Goal: Check status: Check status

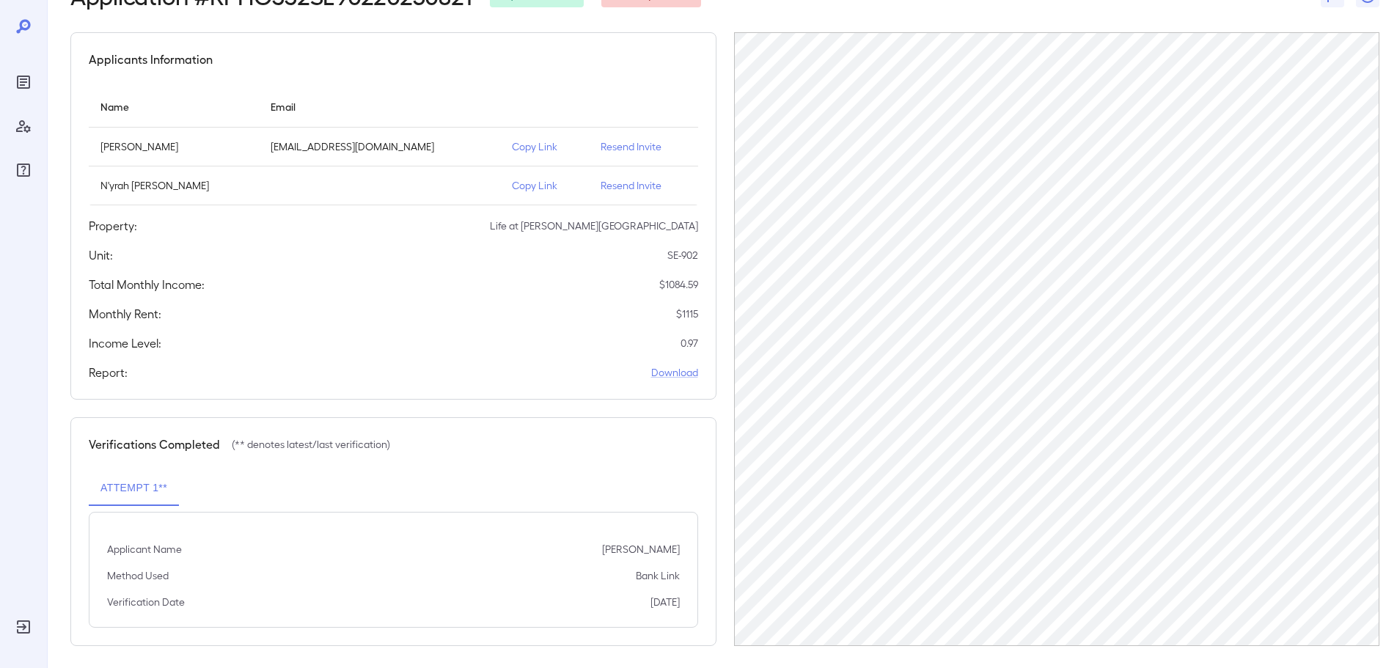
scroll to position [107, 0]
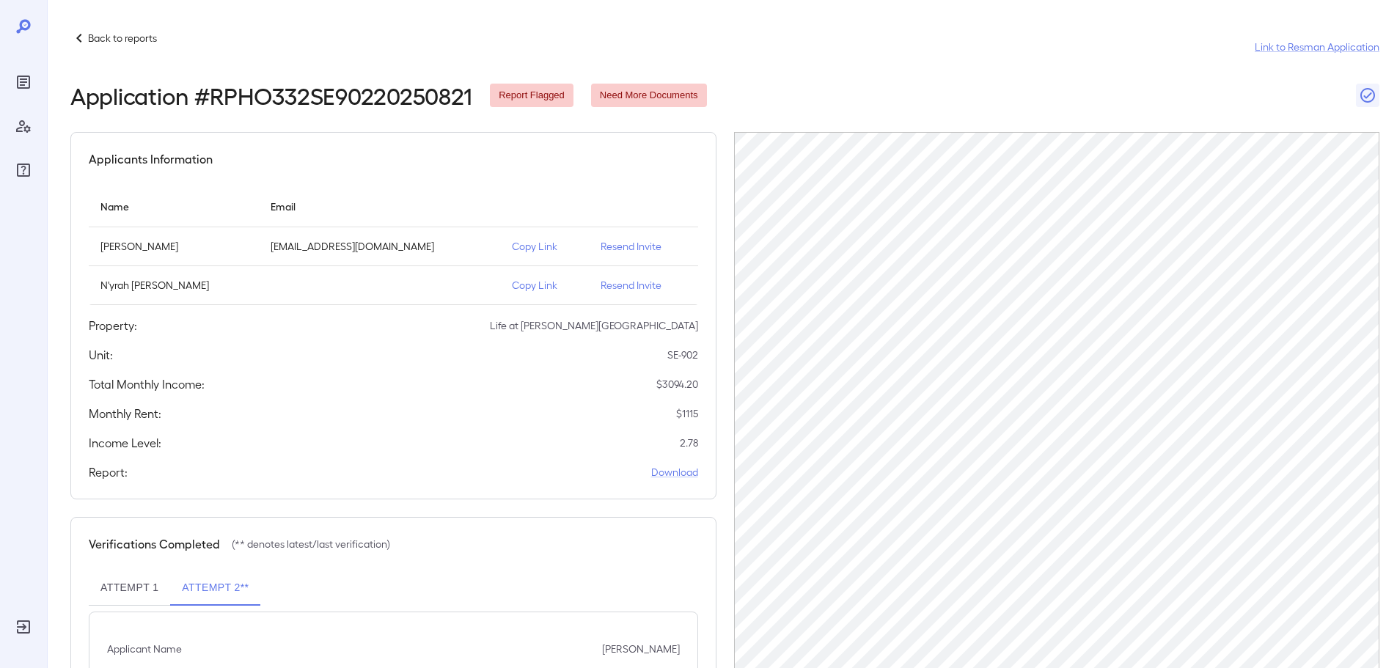
click at [103, 41] on p "Back to reports" at bounding box center [122, 38] width 69 height 15
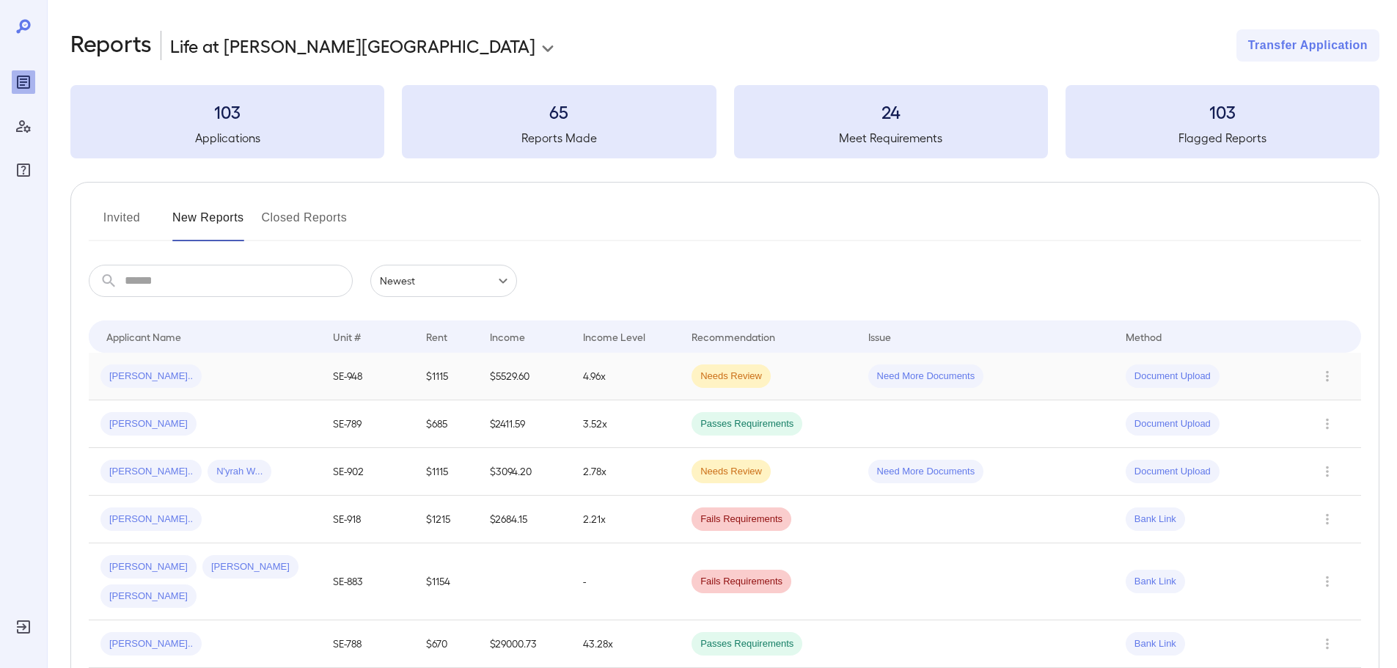
click at [590, 375] on td "4.96x" at bounding box center [625, 377] width 109 height 48
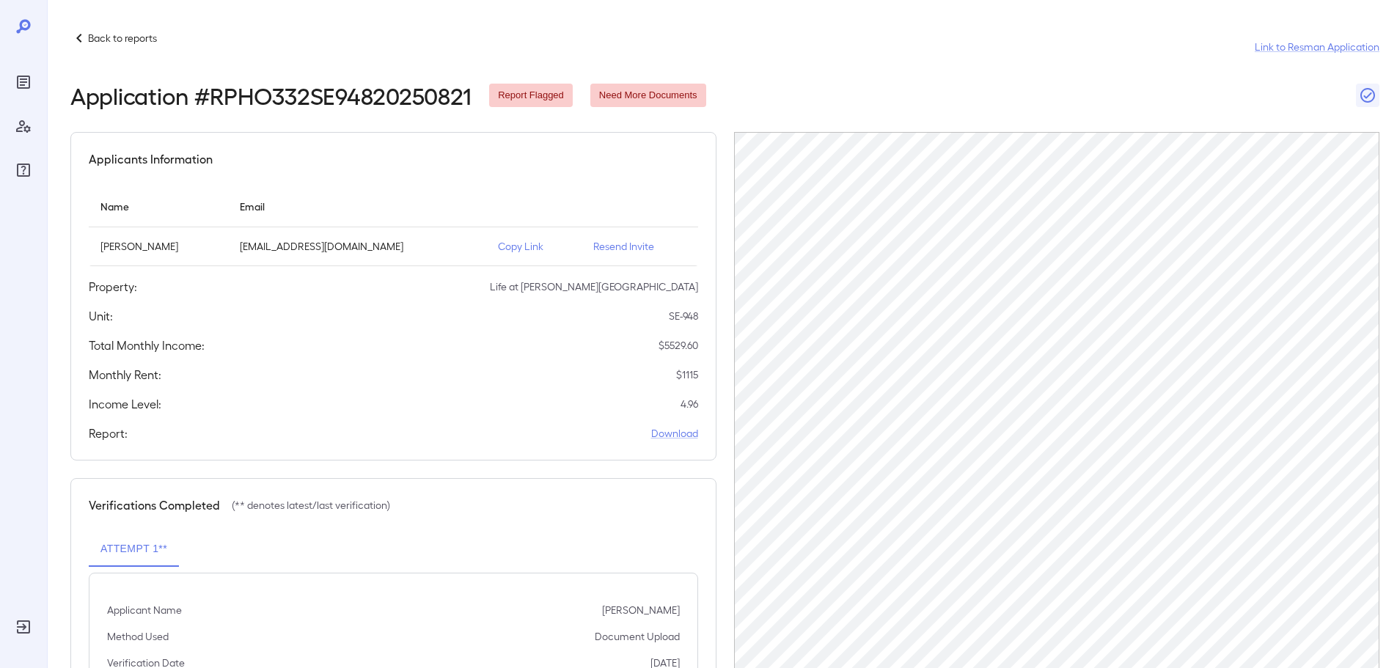
click at [80, 40] on icon at bounding box center [79, 38] width 18 height 18
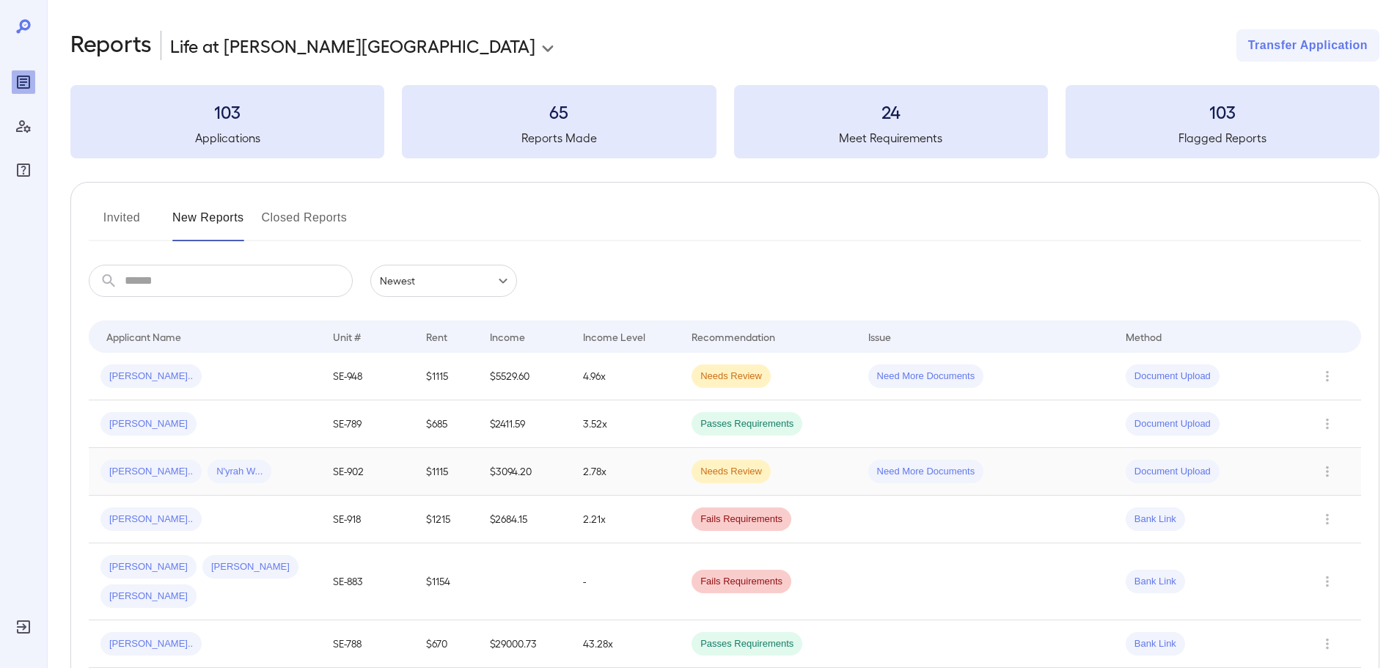
click at [475, 477] on td "$1115" at bounding box center [446, 472] width 64 height 48
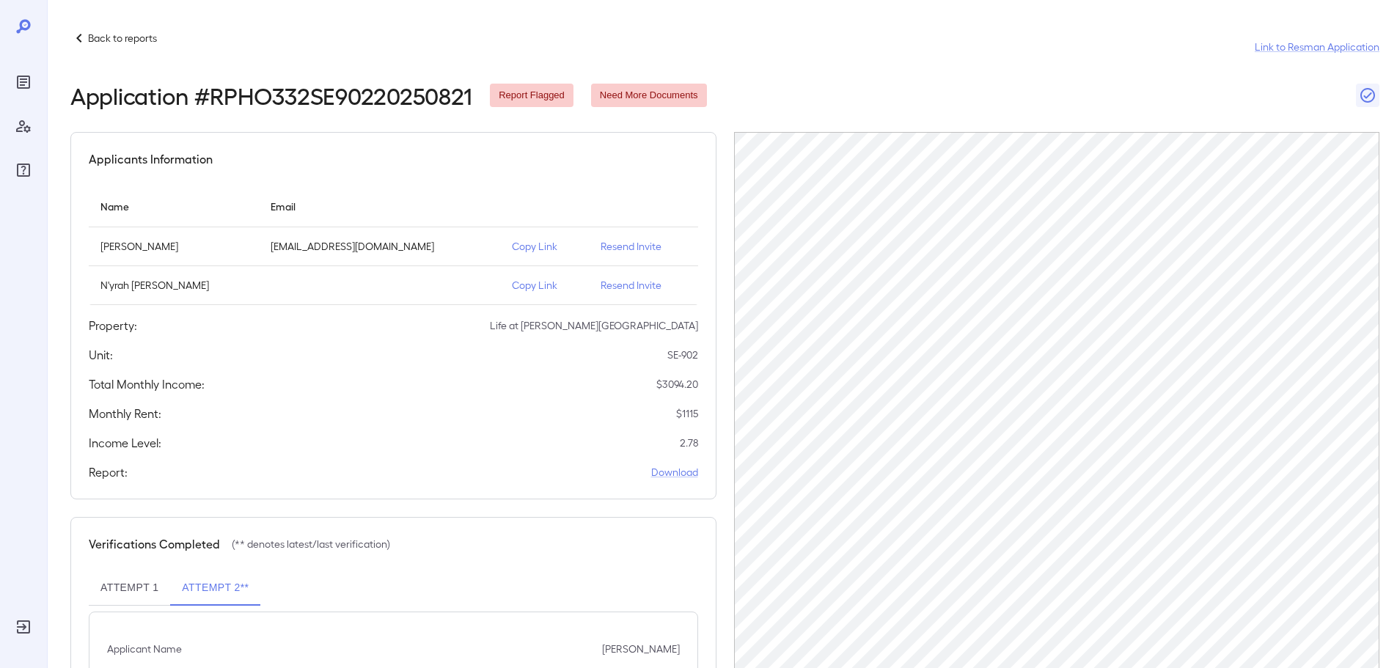
click at [623, 95] on span "Need More Documents" at bounding box center [649, 96] width 116 height 14
click at [85, 42] on icon at bounding box center [79, 38] width 18 height 18
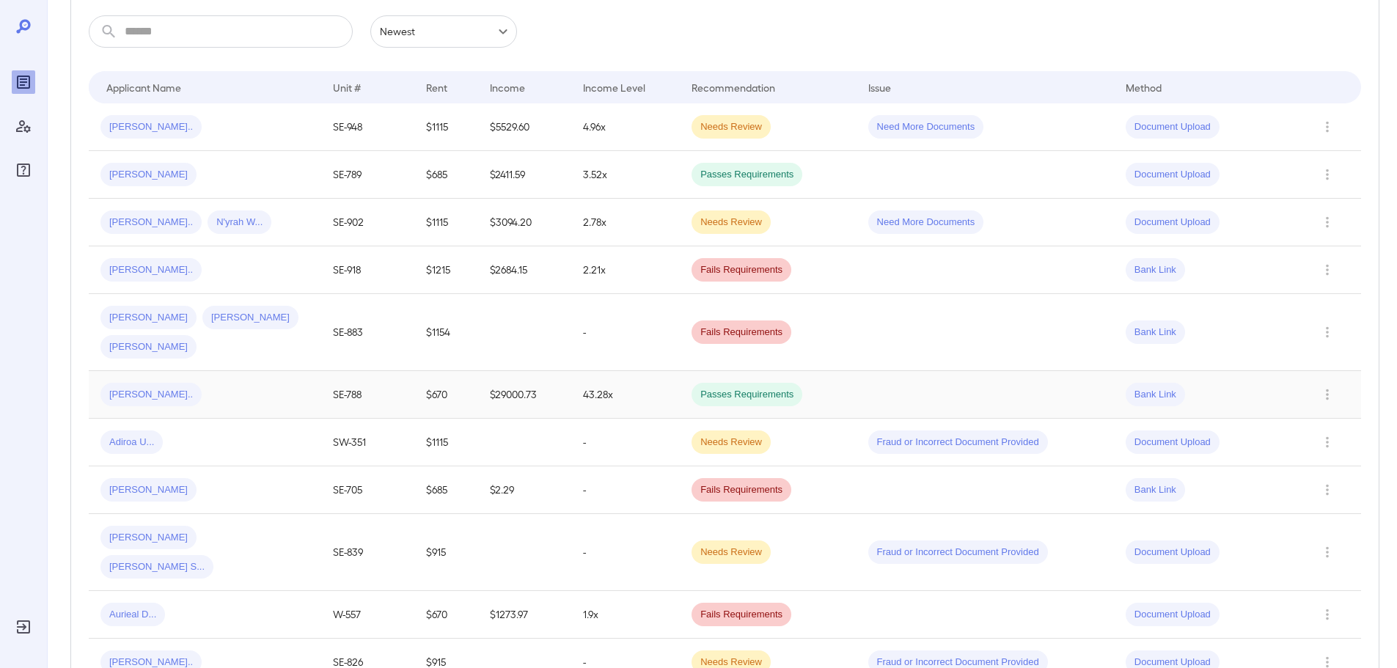
scroll to position [29, 0]
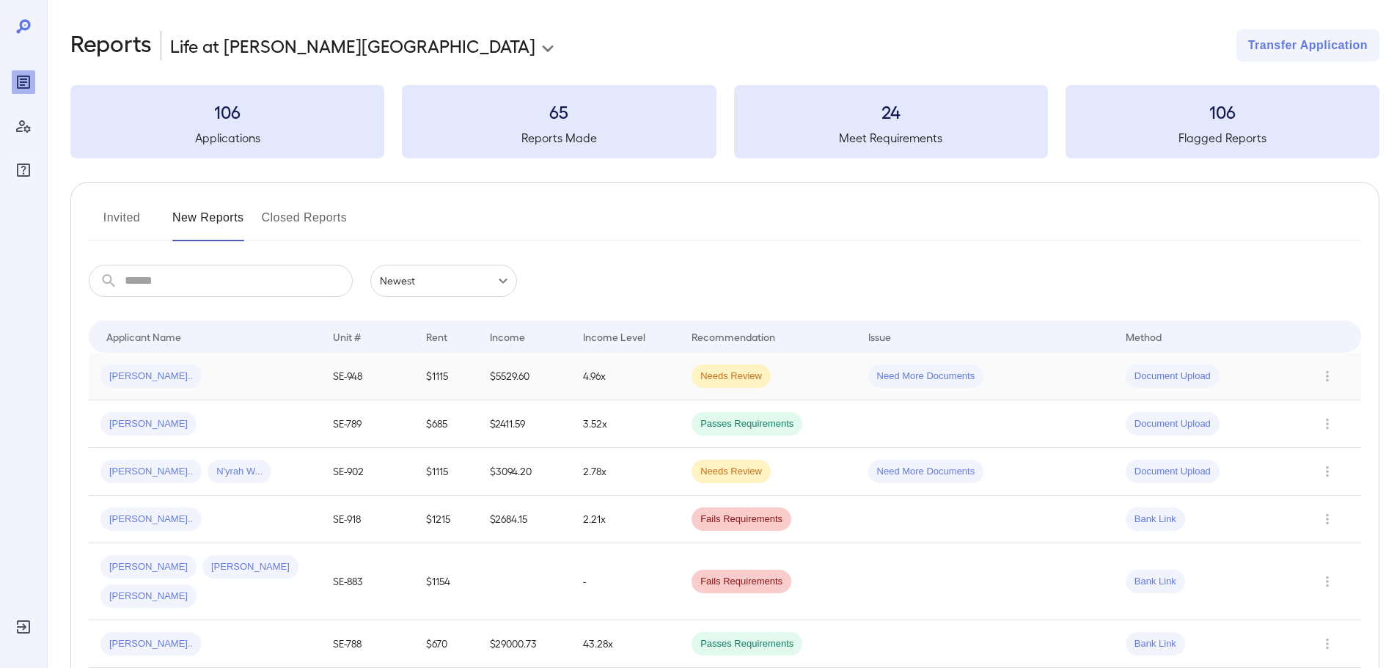
click at [293, 364] on div "[PERSON_NAME].." at bounding box center [204, 375] width 209 height 23
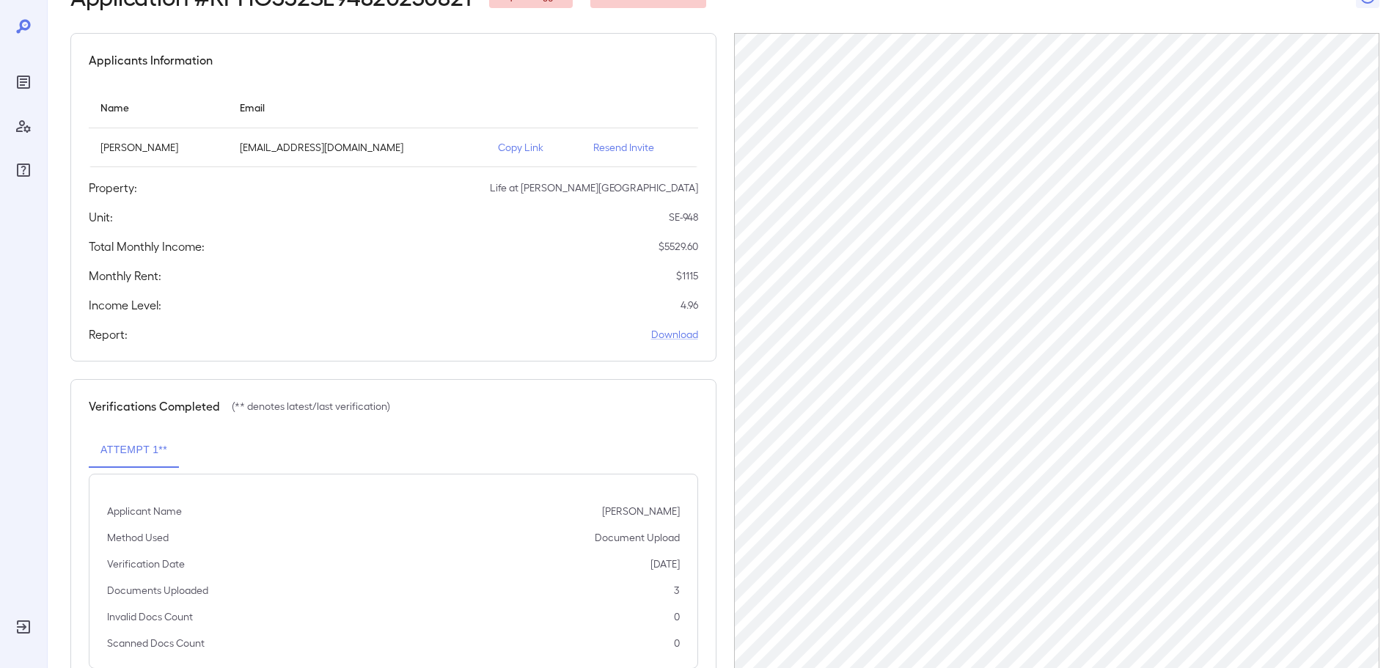
scroll to position [74, 0]
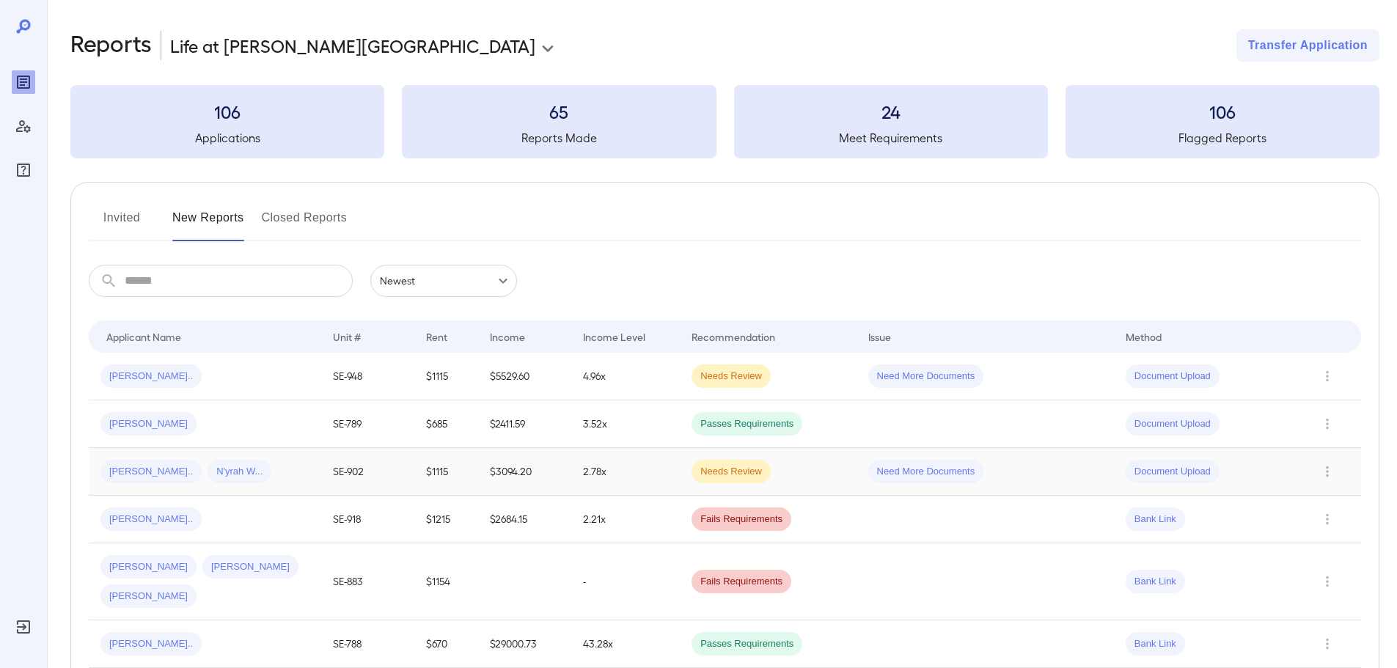
drag, startPoint x: 386, startPoint y: 467, endPoint x: 394, endPoint y: 467, distance: 8.1
click at [390, 467] on td "SE-902" at bounding box center [367, 472] width 93 height 48
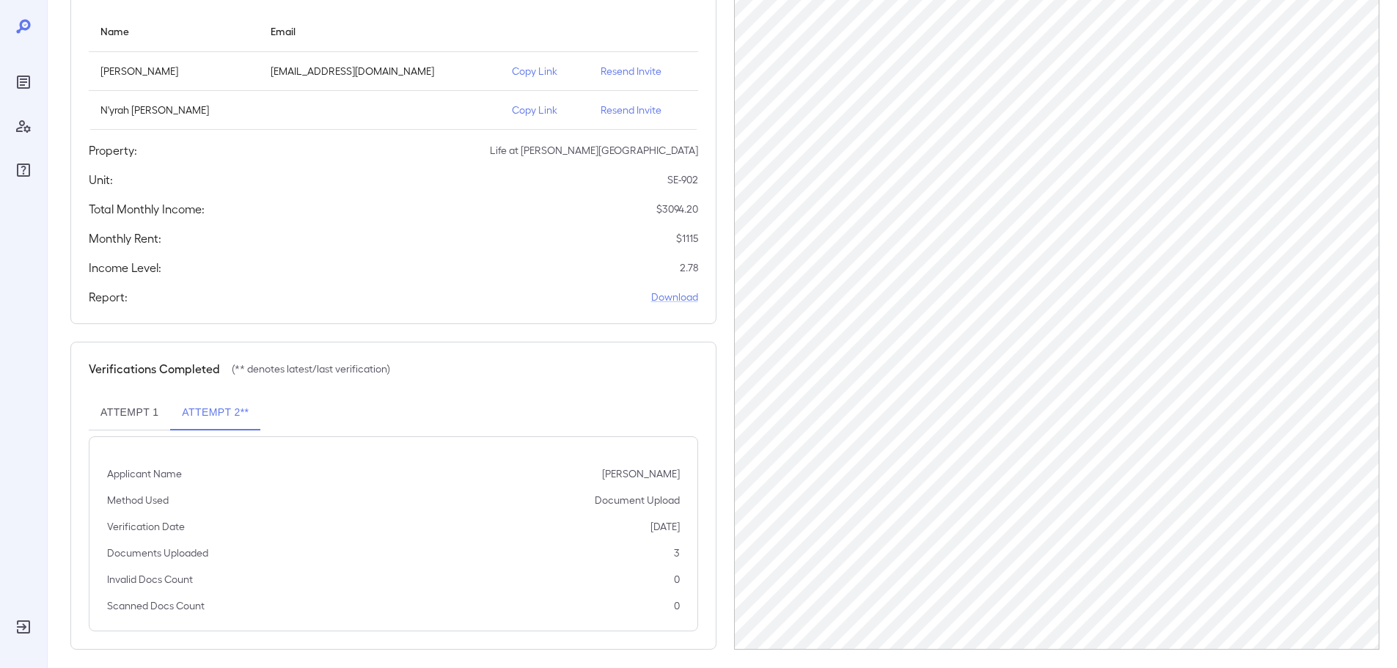
scroll to position [186, 0]
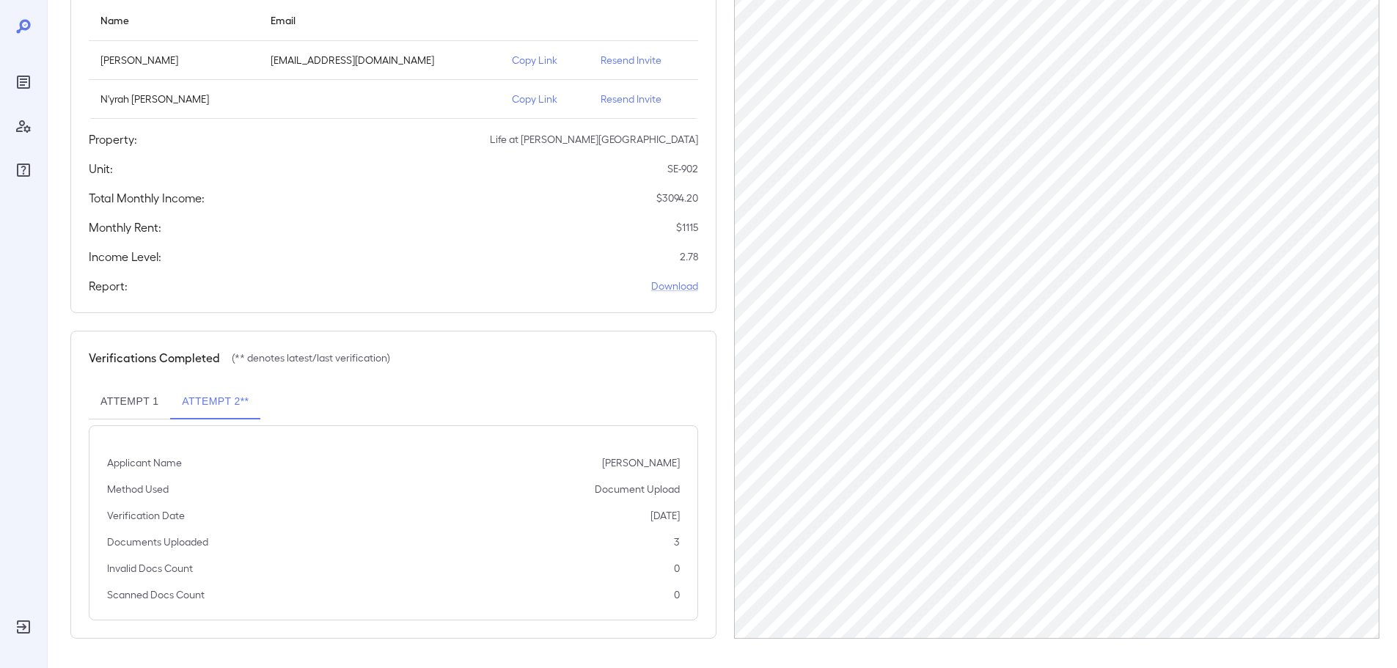
click at [512, 58] on p "Copy Link" at bounding box center [544, 60] width 65 height 15
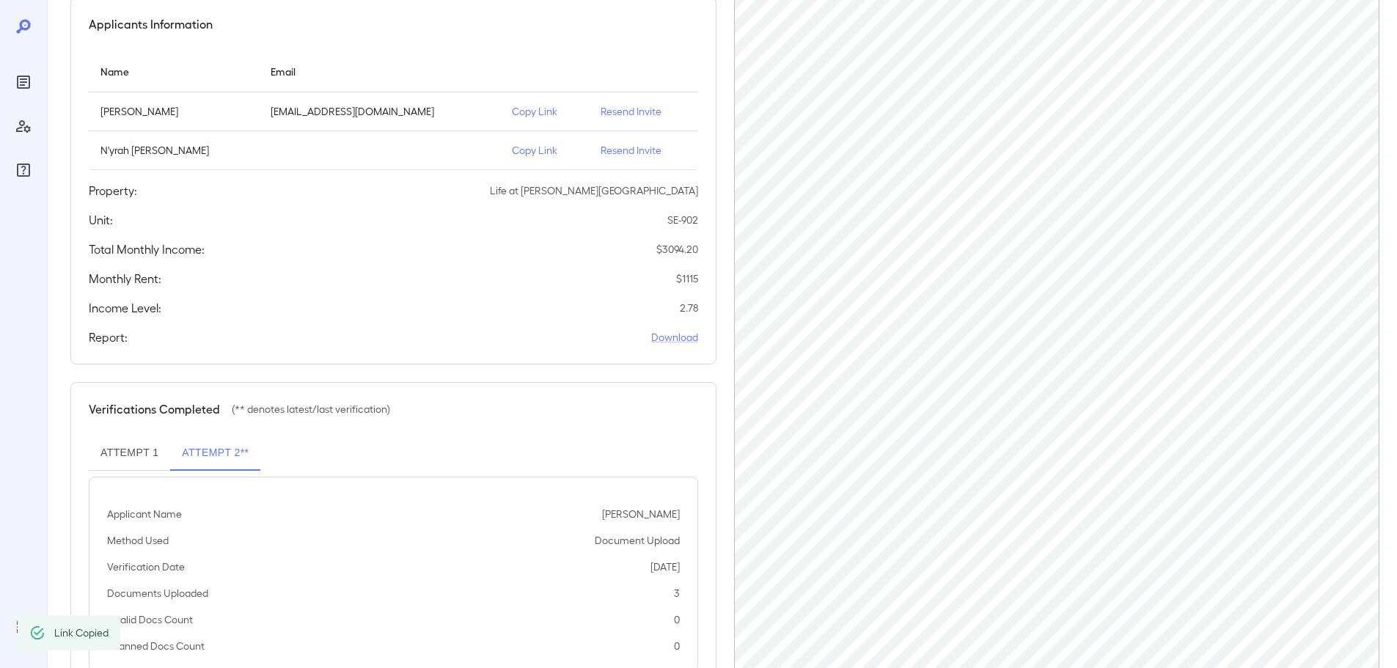
scroll to position [0, 0]
